Goal: Transaction & Acquisition: Purchase product/service

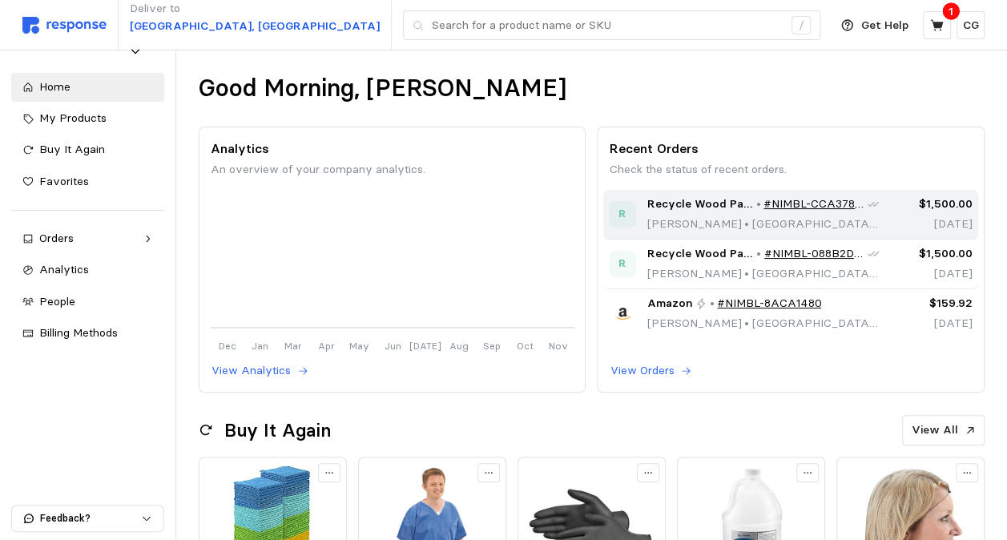
click at [830, 199] on link "#NIMBL-CCA37837" at bounding box center [814, 204] width 102 height 18
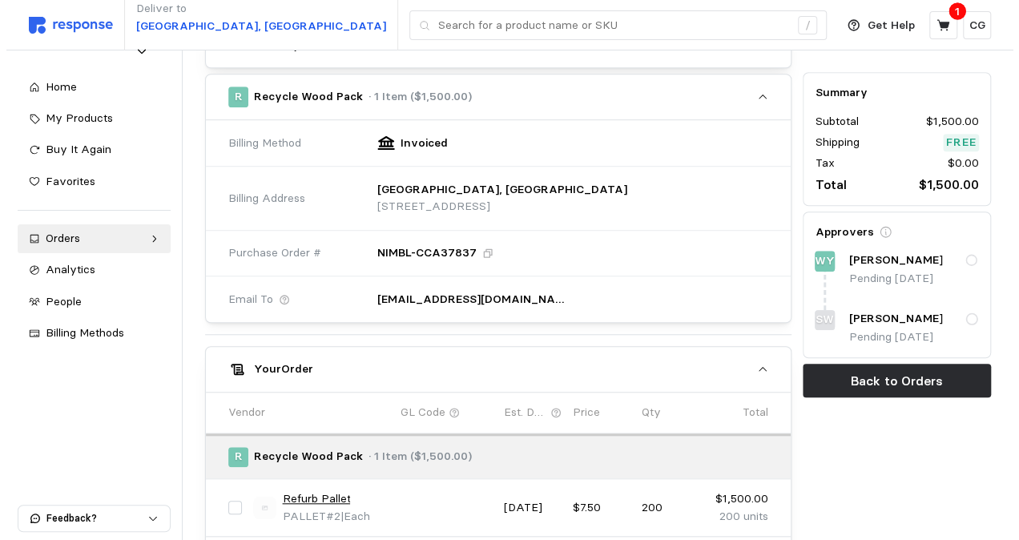
scroll to position [466, 0]
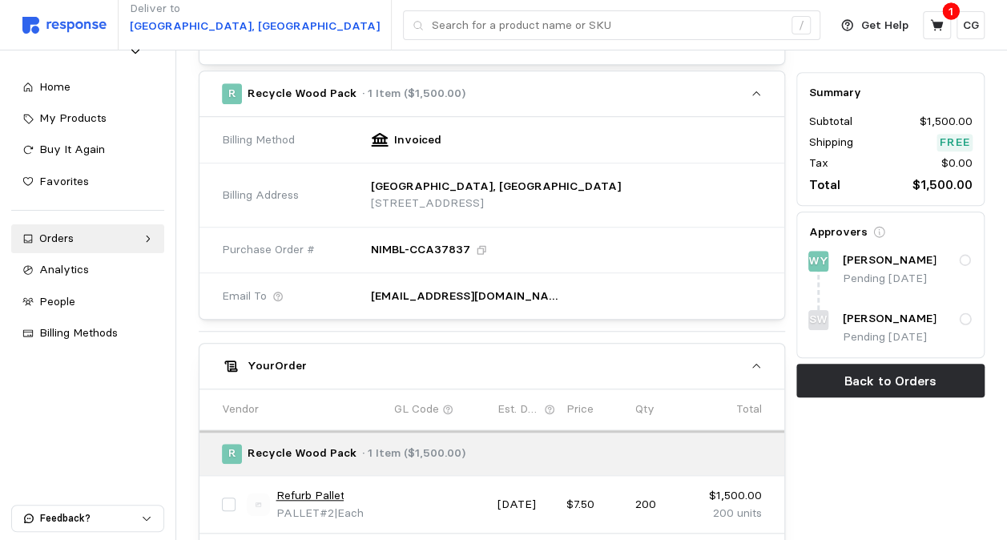
click at [320, 487] on link "Refurb Pallet" at bounding box center [310, 496] width 68 height 18
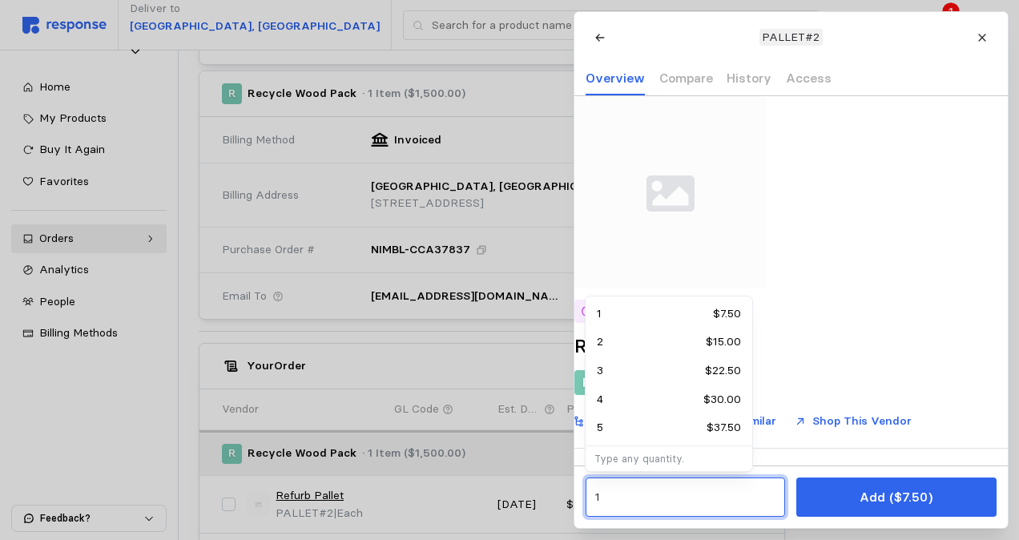
click at [679, 501] on input "1" at bounding box center [684, 497] width 181 height 29
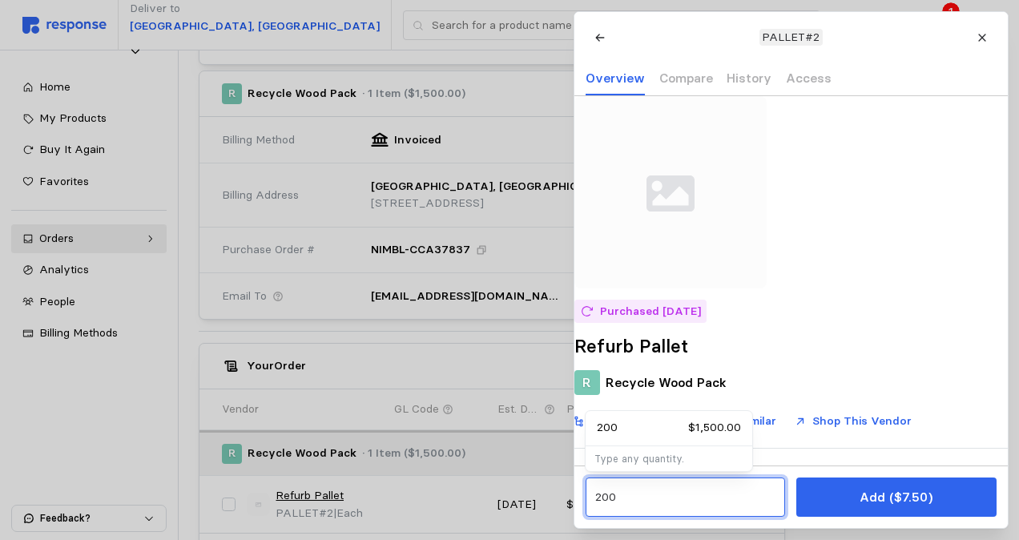
click at [701, 424] on p "$1,500.00" at bounding box center [714, 428] width 53 height 18
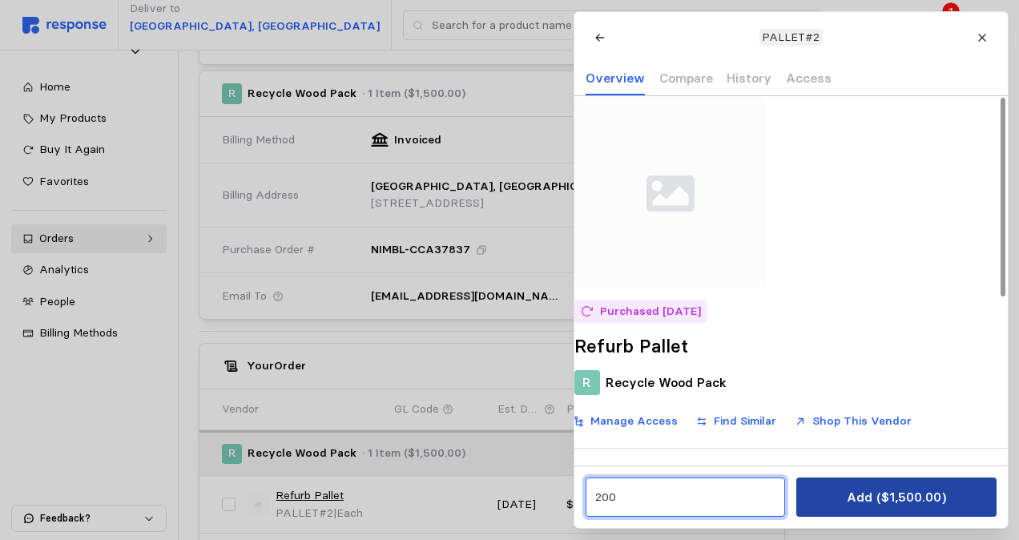
type input "200"
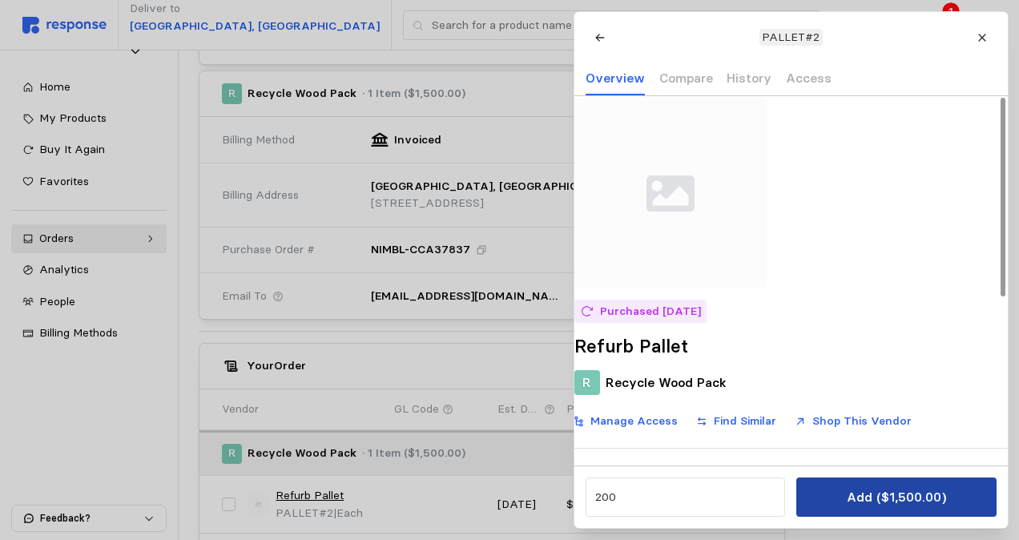
click at [857, 492] on p "Add ($1,500.00)" at bounding box center [895, 497] width 99 height 20
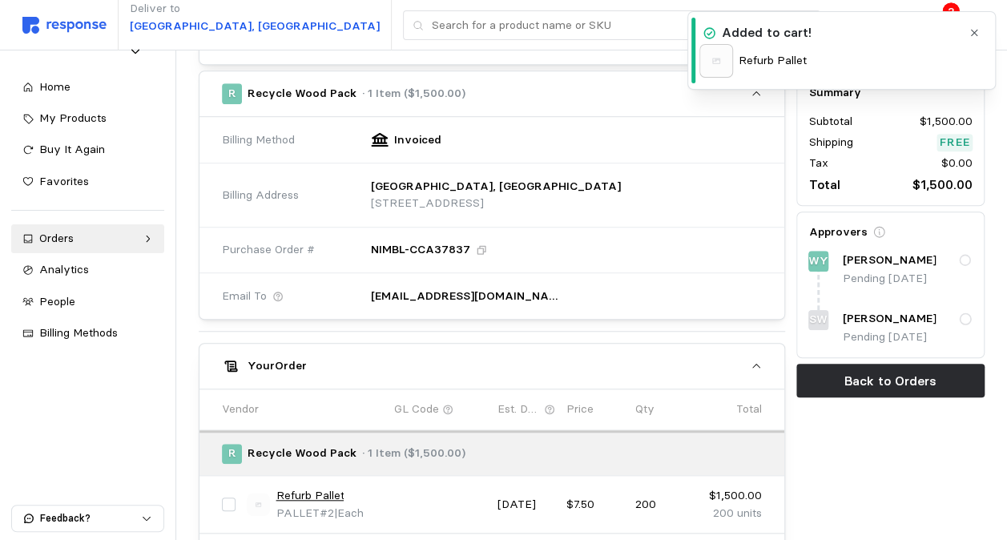
click at [973, 36] on icon "button" at bounding box center [974, 32] width 11 height 11
click at [973, 36] on div "Added to cart! Refurb Pallet" at bounding box center [841, 50] width 308 height 79
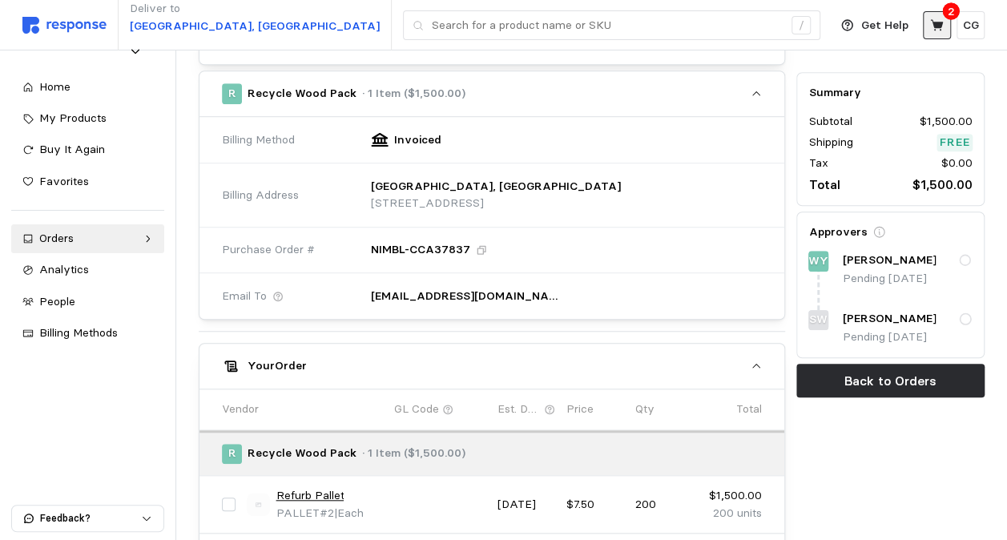
click at [930, 26] on icon at bounding box center [937, 25] width 14 height 14
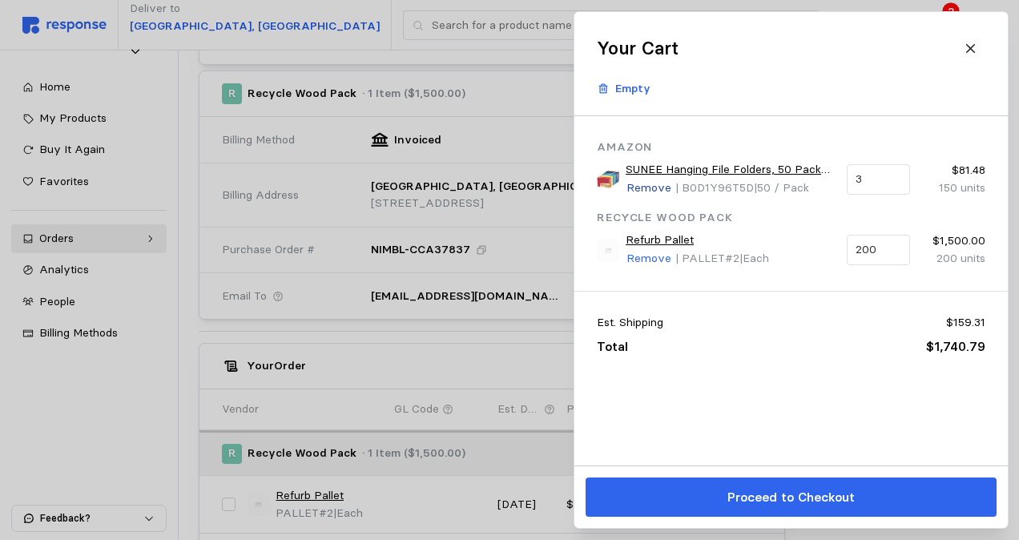
click at [647, 193] on p "Remove" at bounding box center [648, 188] width 45 height 18
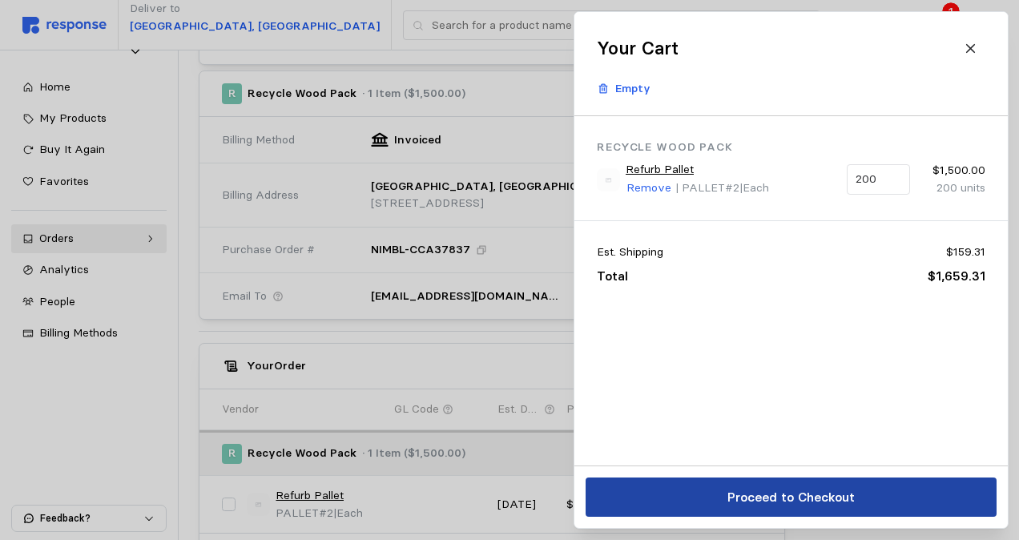
click at [799, 497] on p "Proceed to Checkout" at bounding box center [790, 497] width 127 height 20
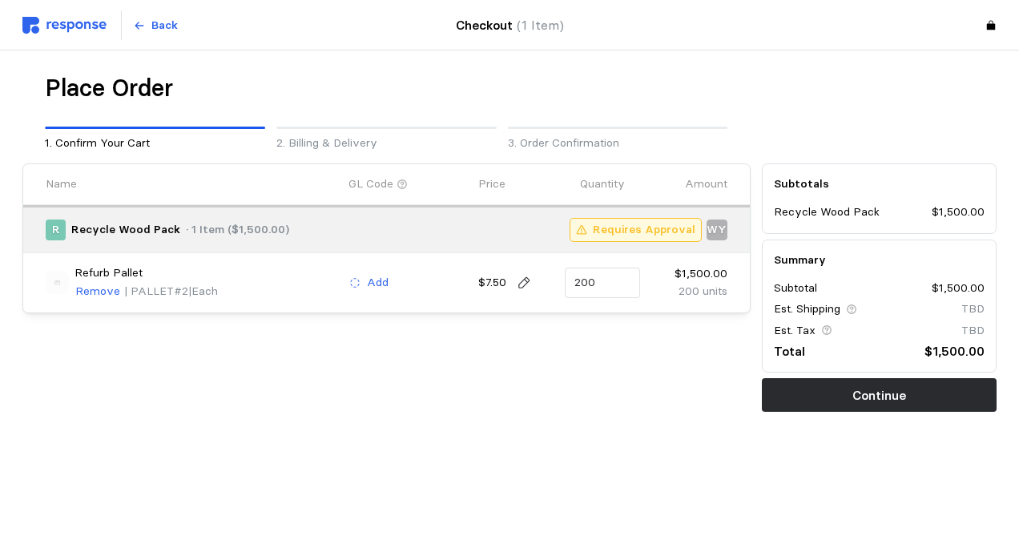
drag, startPoint x: 833, startPoint y: 399, endPoint x: 642, endPoint y: 390, distance: 191.7
click at [642, 390] on div "Place Order 1. Confirm Your Cart 2. Billing & Delivery 3. Order Confirmation Na…" at bounding box center [509, 242] width 985 height 350
click at [362, 277] on button "Add" at bounding box center [368, 282] width 41 height 19
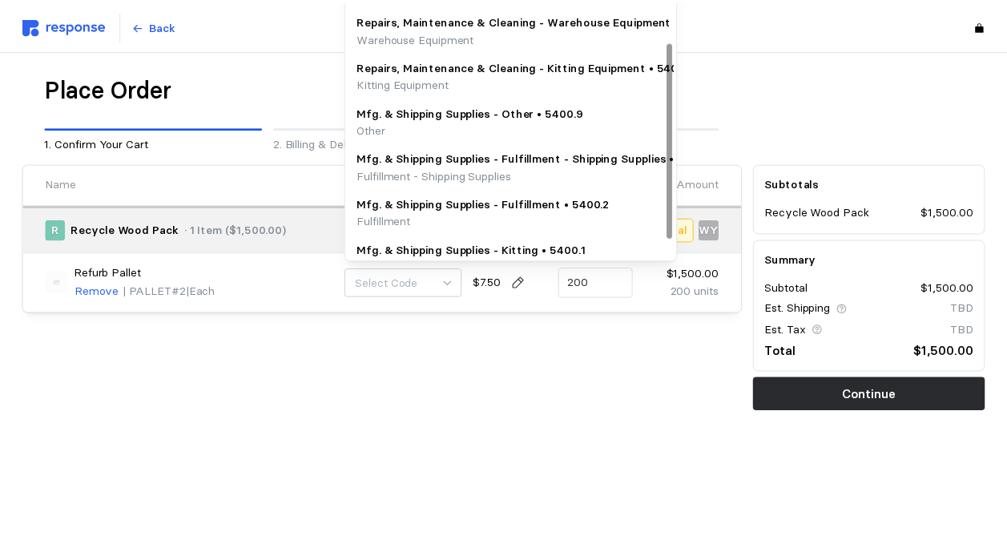
scroll to position [113, 0]
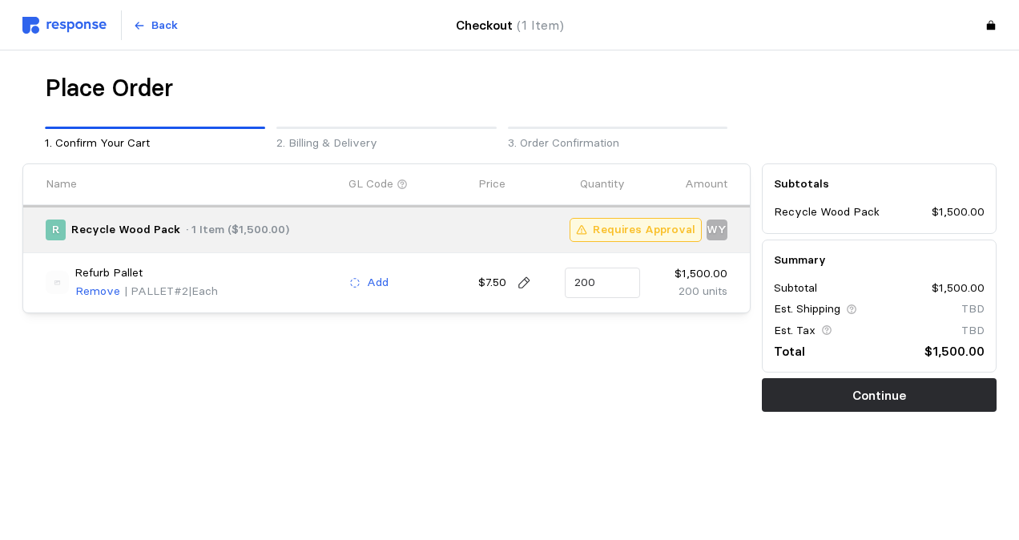
click at [497, 368] on div "Name GL Code Price Quantity Amount R Recycle Wood Pack · 1 Item ($1,500.00) Req…" at bounding box center [386, 288] width 739 height 260
click at [808, 407] on button "Continue" at bounding box center [880, 395] width 236 height 34
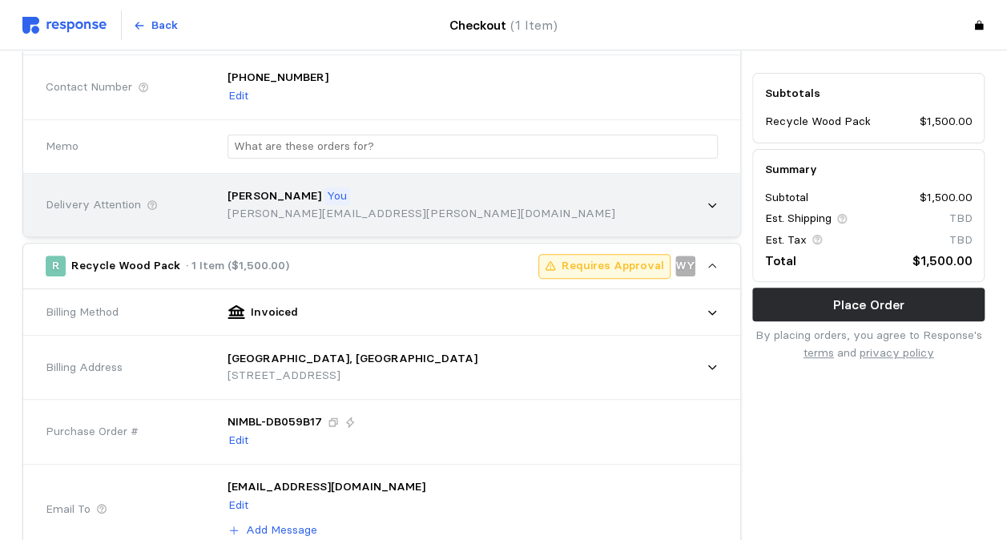
scroll to position [216, 0]
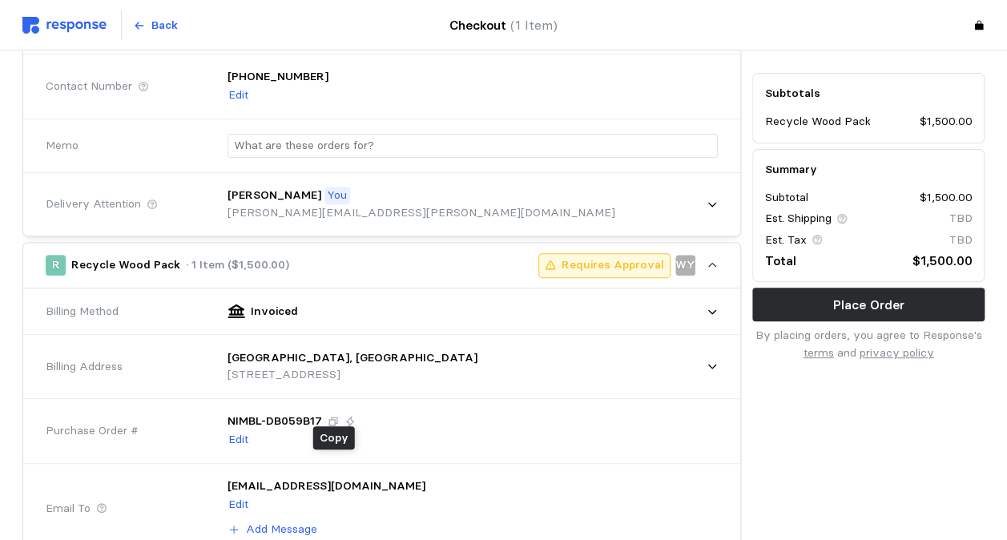
click at [332, 417] on icon at bounding box center [333, 421] width 9 height 9
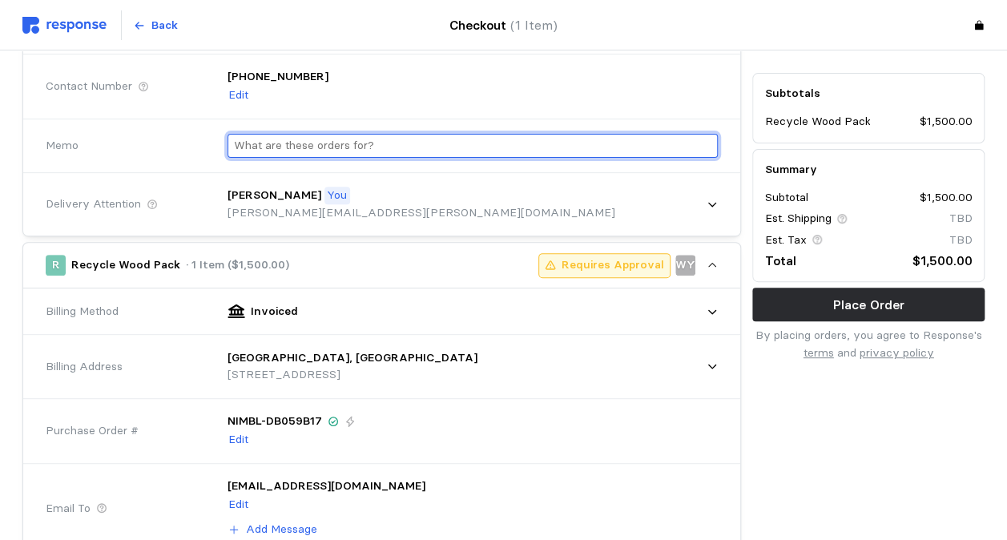
click at [387, 135] on input "text" at bounding box center [472, 146] width 477 height 23
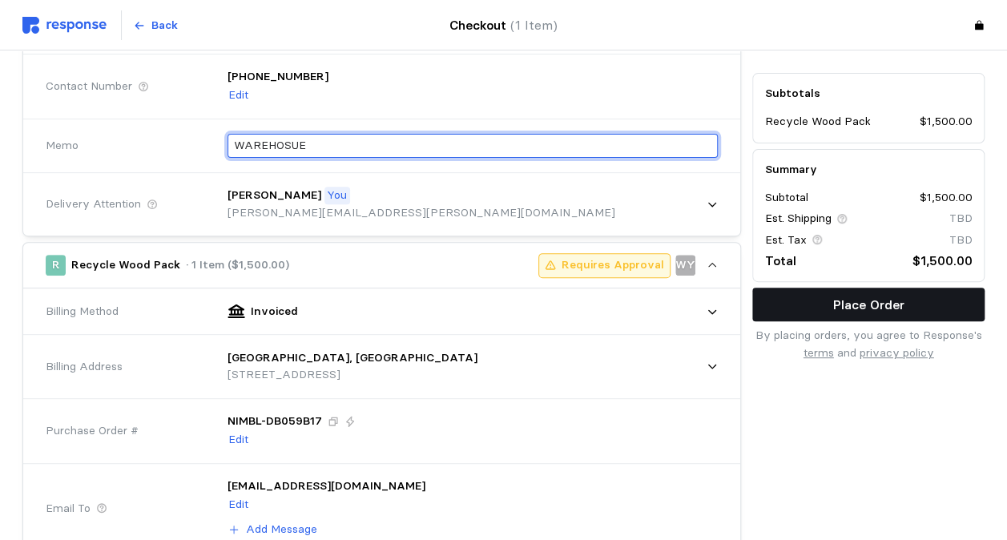
type input "WAREHOSUE"
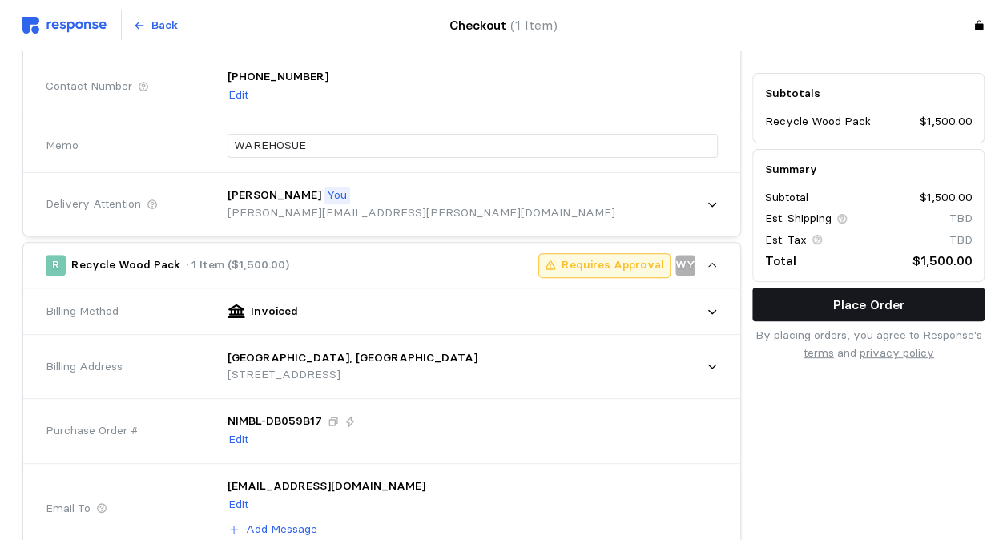
click at [812, 312] on button "Place Order" at bounding box center [868, 305] width 232 height 34
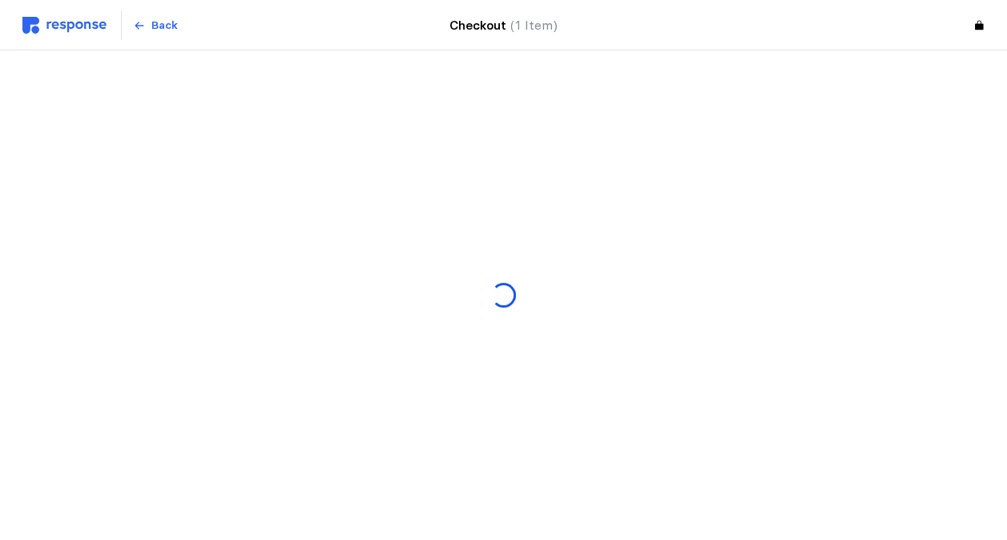
scroll to position [0, 0]
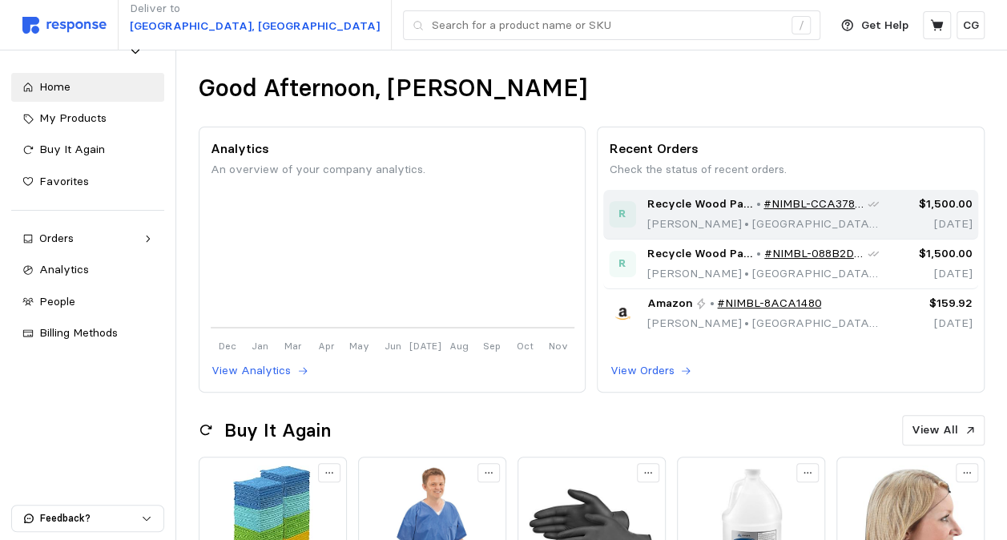
click at [812, 202] on link "#NIMBL-CCA37837" at bounding box center [814, 204] width 102 height 18
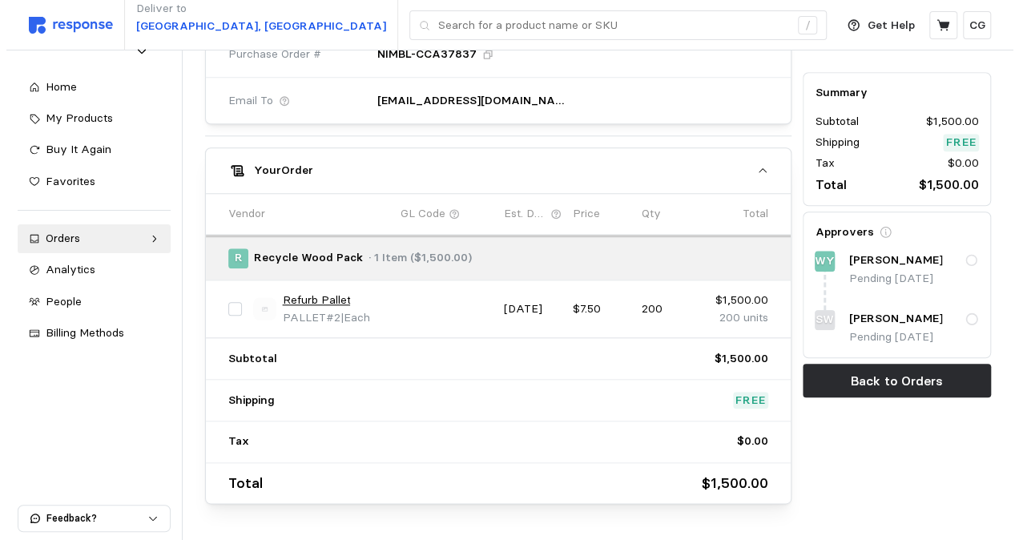
scroll to position [662, 0]
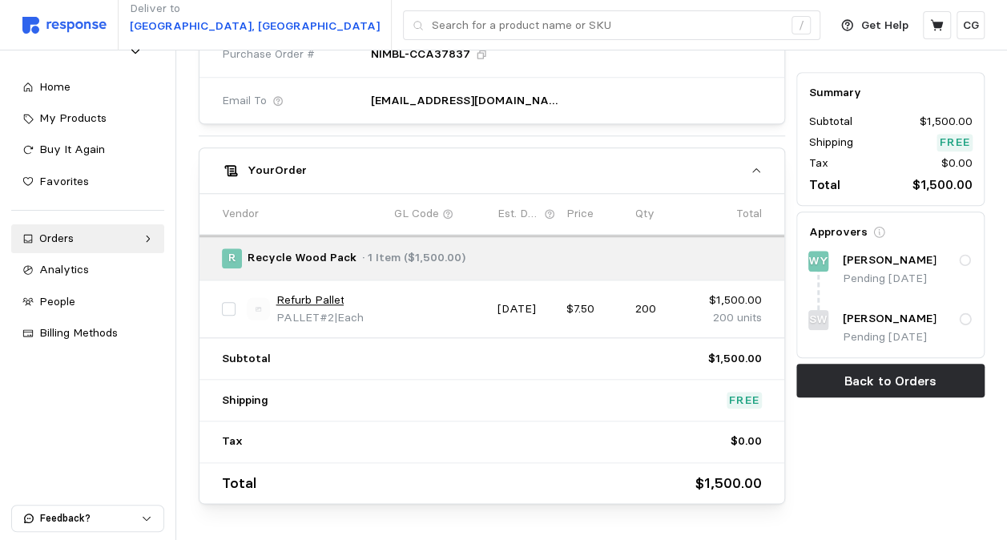
click at [301, 292] on link "Refurb Pallet" at bounding box center [310, 301] width 68 height 18
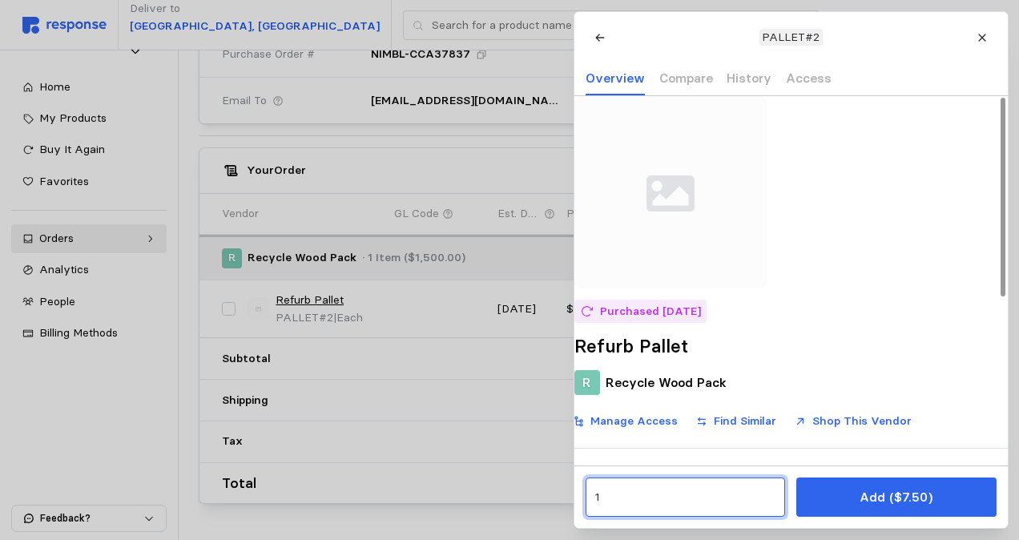
click at [687, 497] on input "1" at bounding box center [684, 497] width 181 height 29
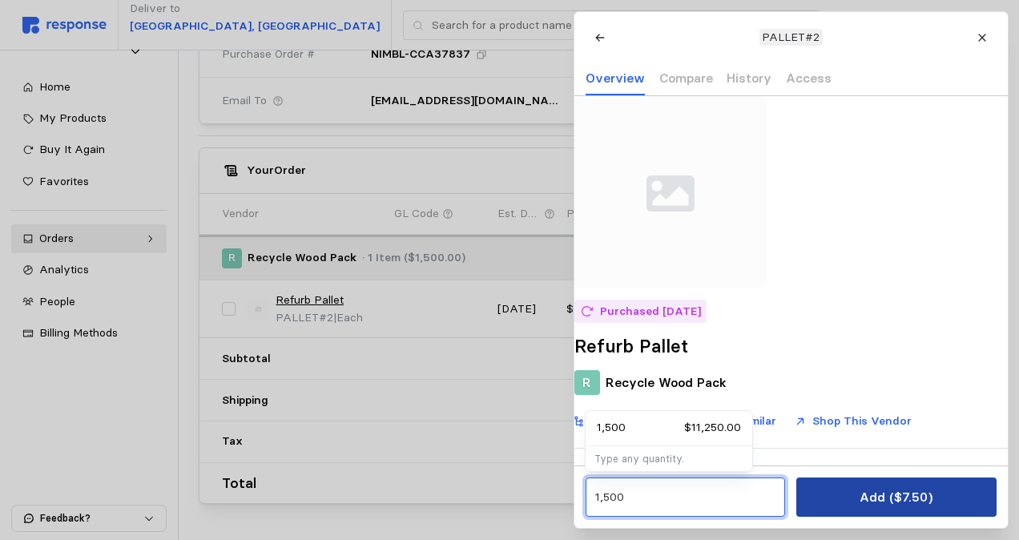
type input "1,500"
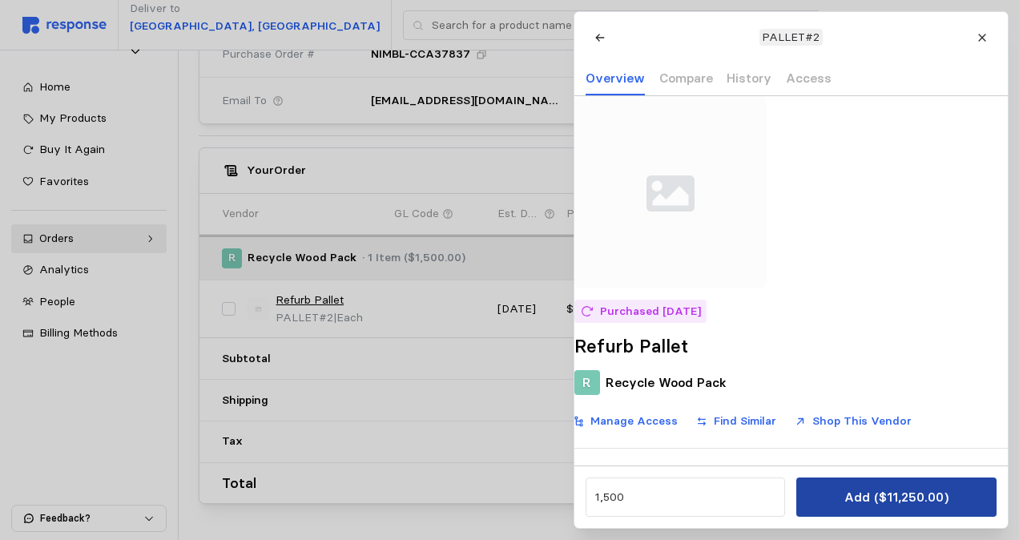
click at [868, 501] on p "Add ($11,250.00)" at bounding box center [896, 497] width 104 height 20
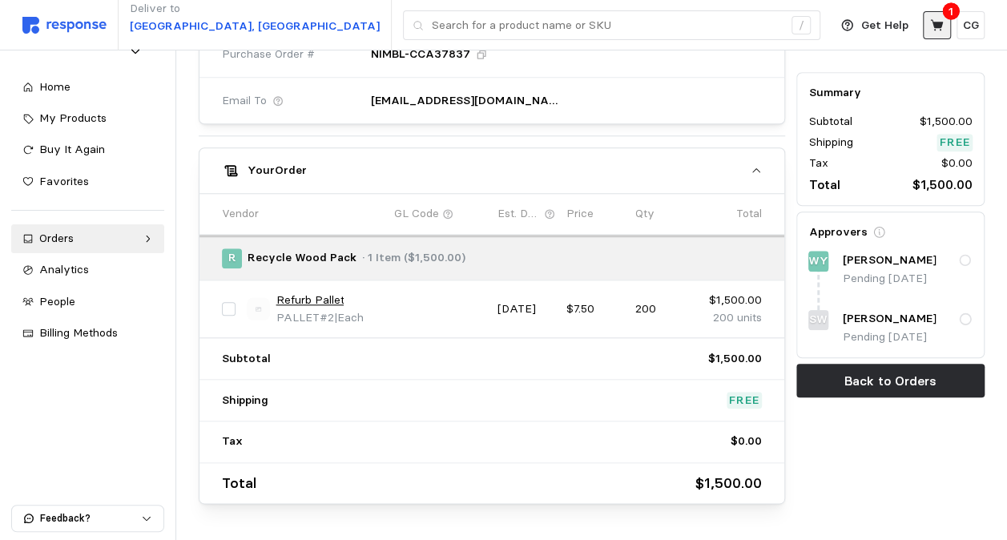
click at [947, 34] on button at bounding box center [937, 25] width 28 height 28
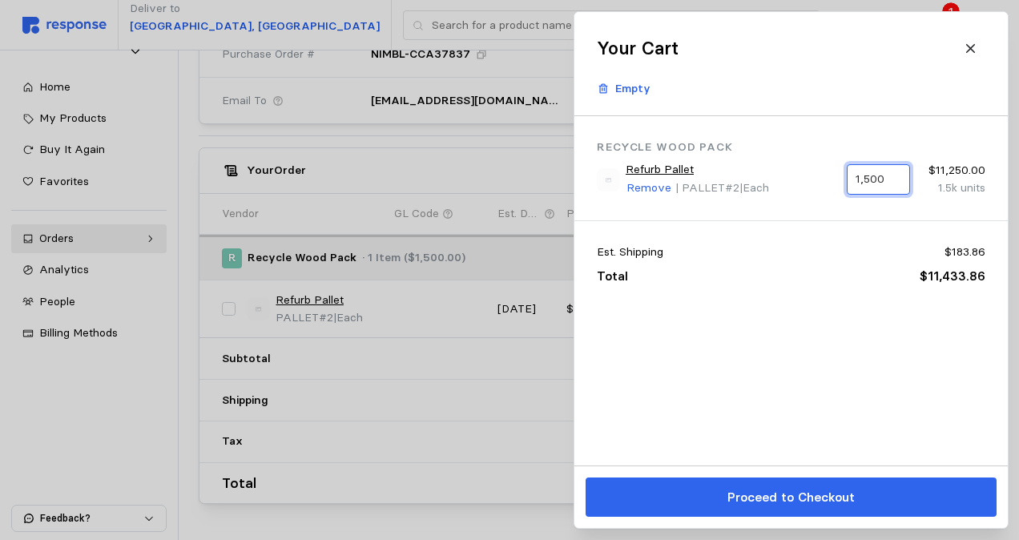
click at [875, 171] on input "1,500" at bounding box center [878, 179] width 45 height 29
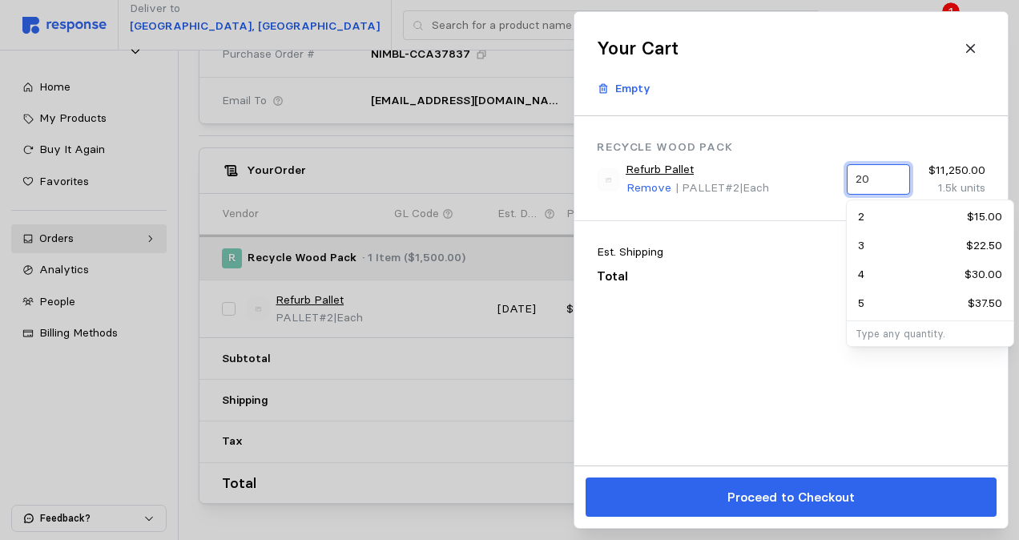
type input "200"
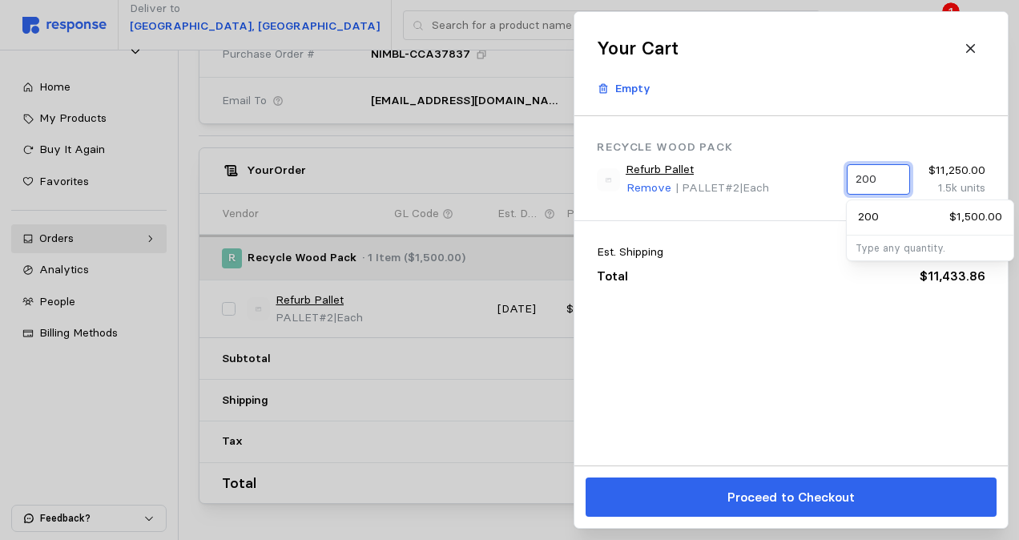
click at [894, 216] on div "200 $1,500.00" at bounding box center [930, 217] width 144 height 18
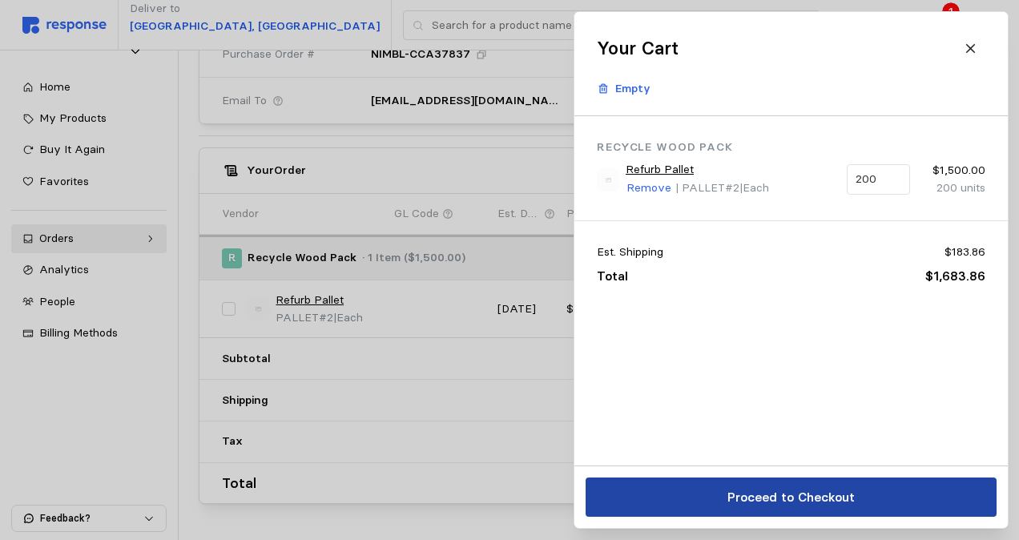
click at [784, 506] on p "Proceed to Checkout" at bounding box center [790, 497] width 127 height 20
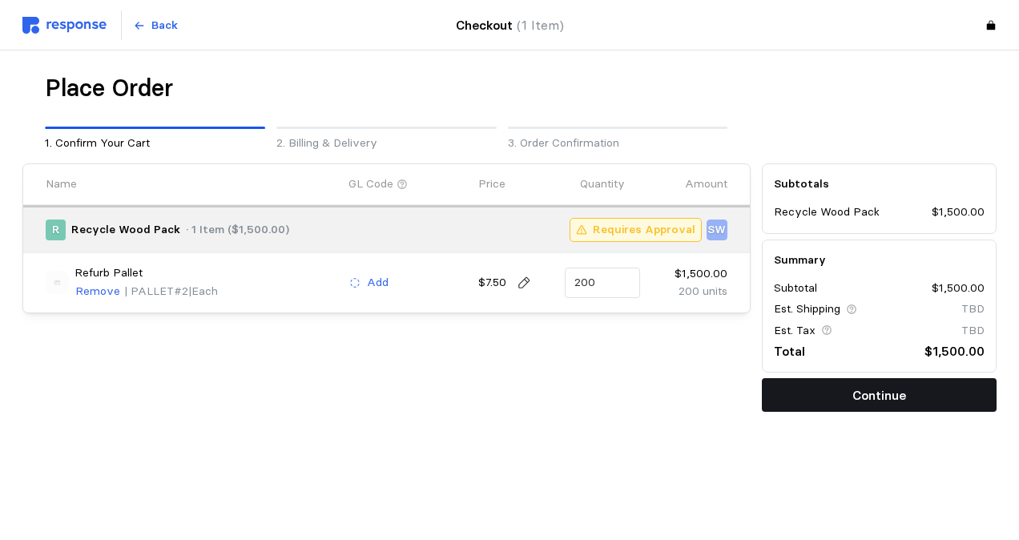
click at [856, 389] on p "Continue" at bounding box center [879, 395] width 54 height 20
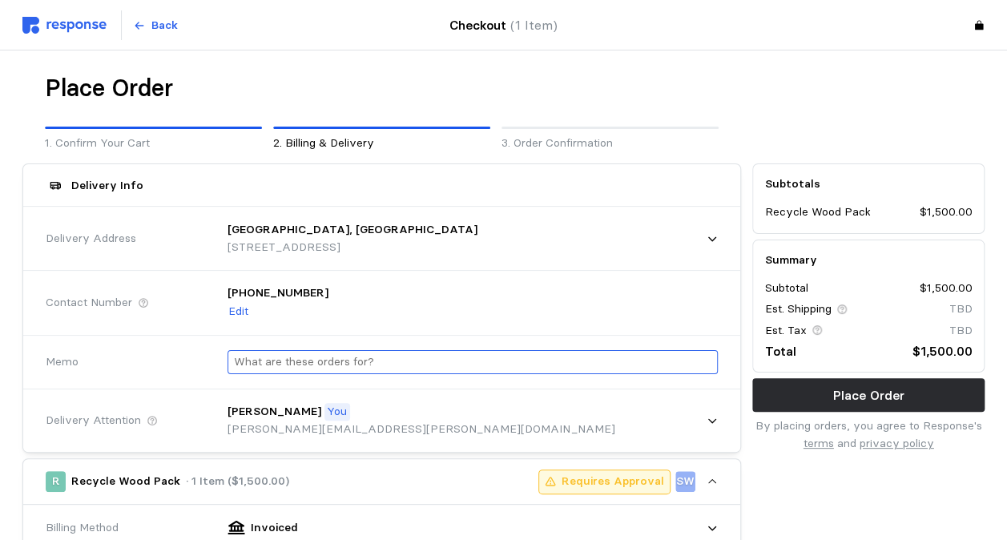
click at [511, 350] on div at bounding box center [473, 362] width 490 height 25
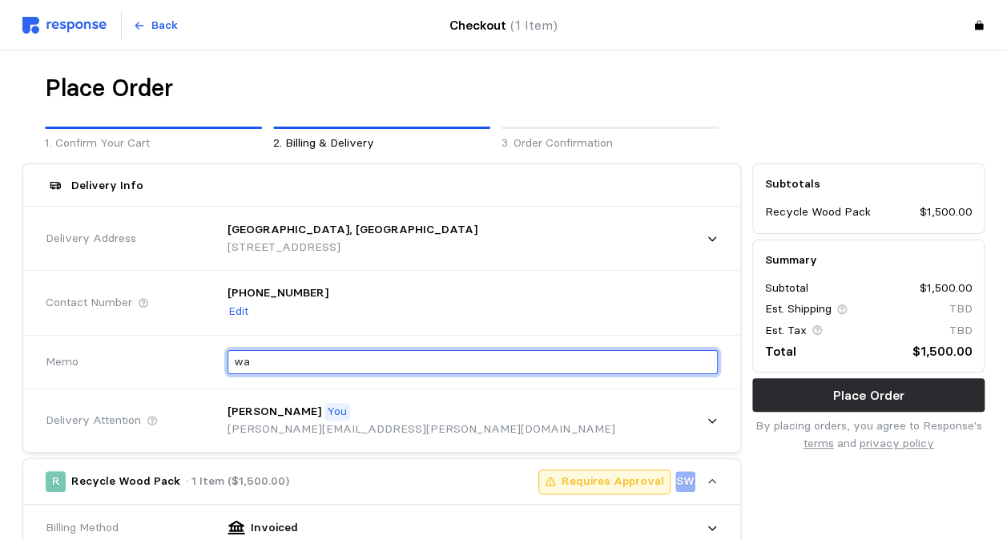
type input "w"
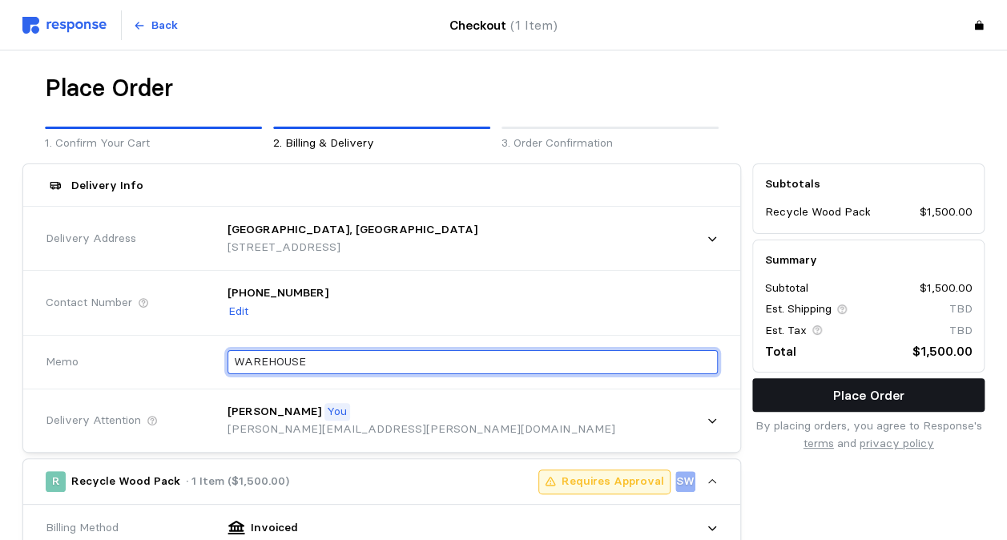
type input "WAREHOUSE"
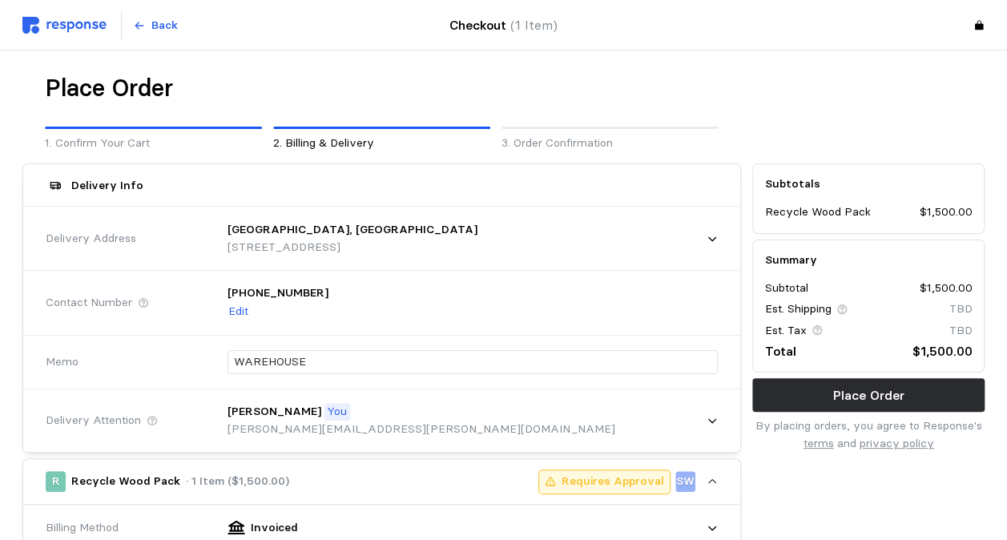
drag, startPoint x: 831, startPoint y: 401, endPoint x: 699, endPoint y: 343, distance: 143.8
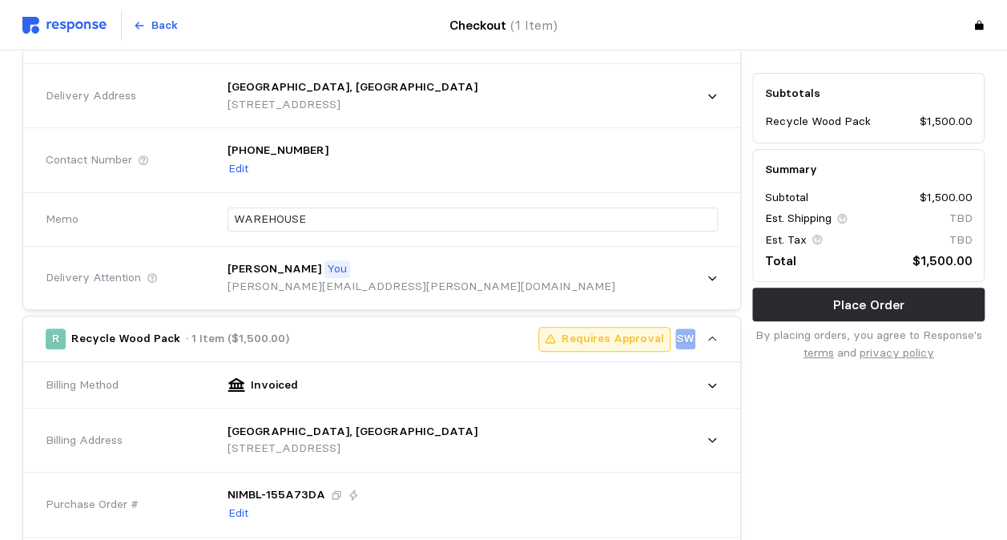
scroll to position [284, 0]
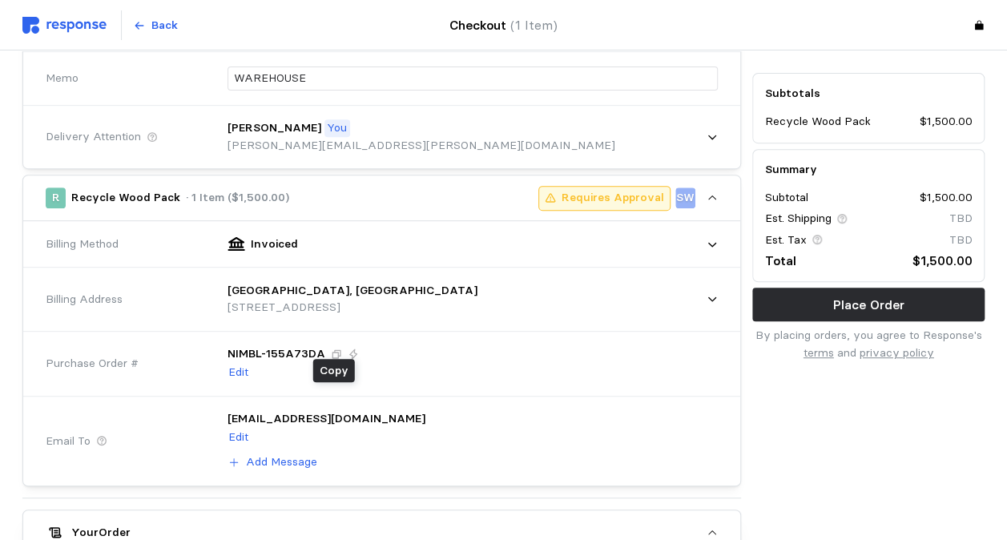
click at [332, 350] on icon at bounding box center [336, 353] width 11 height 11
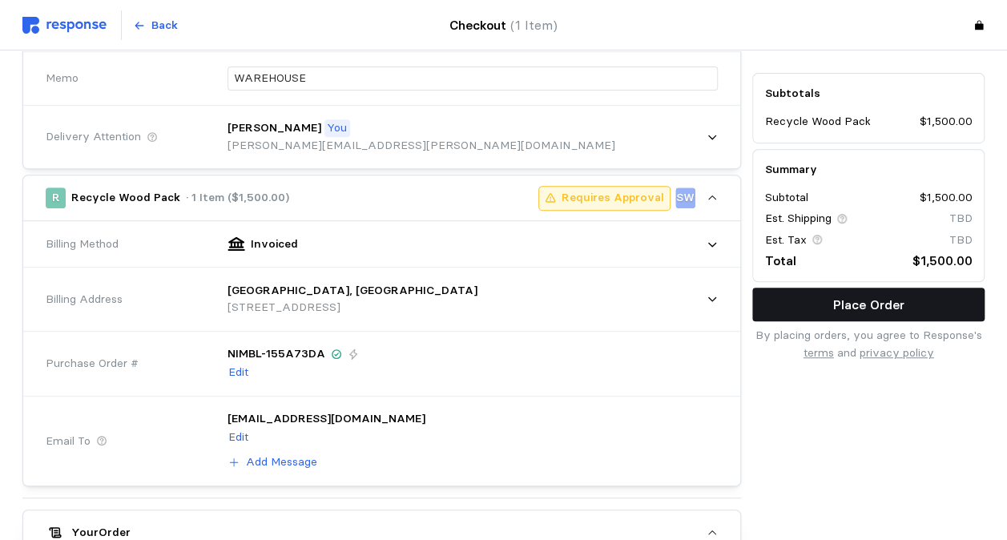
click at [836, 315] on button "Place Order" at bounding box center [868, 305] width 232 height 34
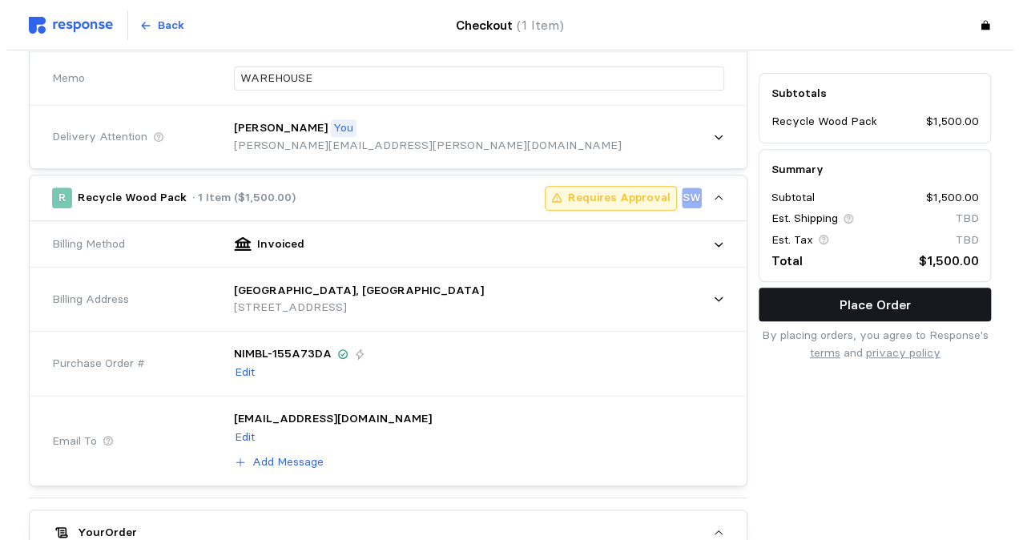
scroll to position [0, 0]
